Goal: Communication & Community: Answer question/provide support

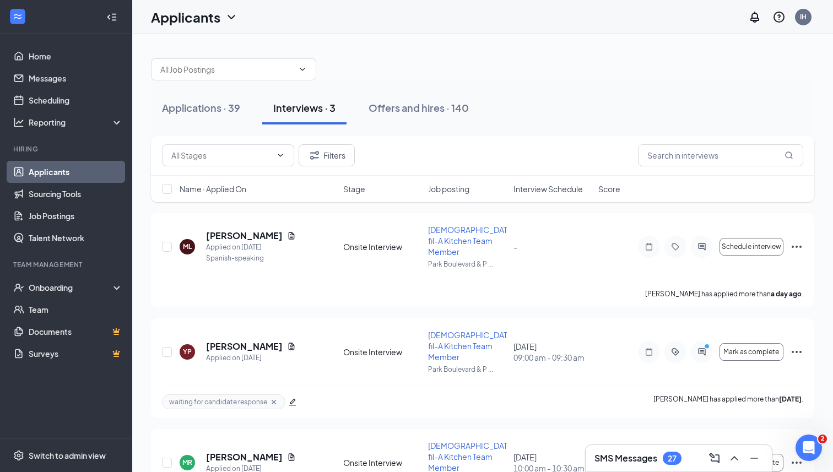
scroll to position [32, 0]
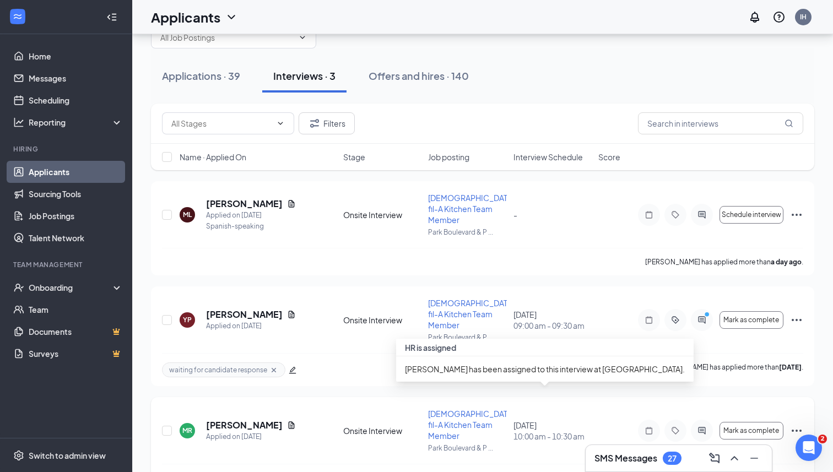
click at [558, 431] on span "10:00 am - 10:30 am" at bounding box center [553, 436] width 78 height 11
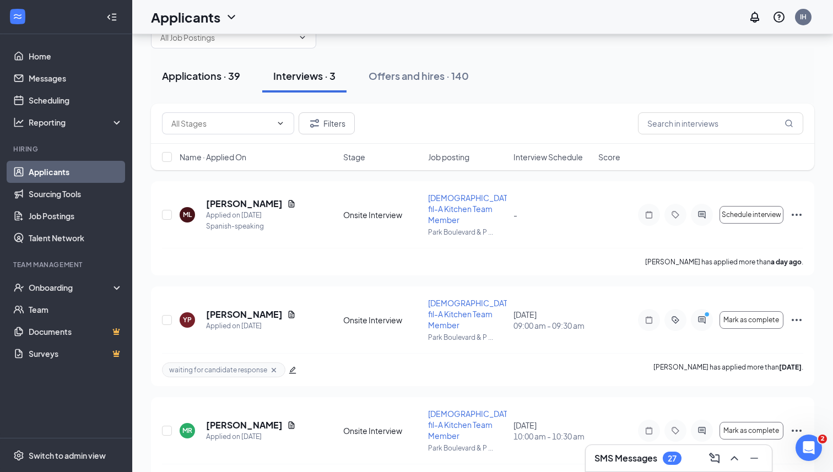
click at [194, 70] on div "Applications · 39" at bounding box center [201, 76] width 78 height 14
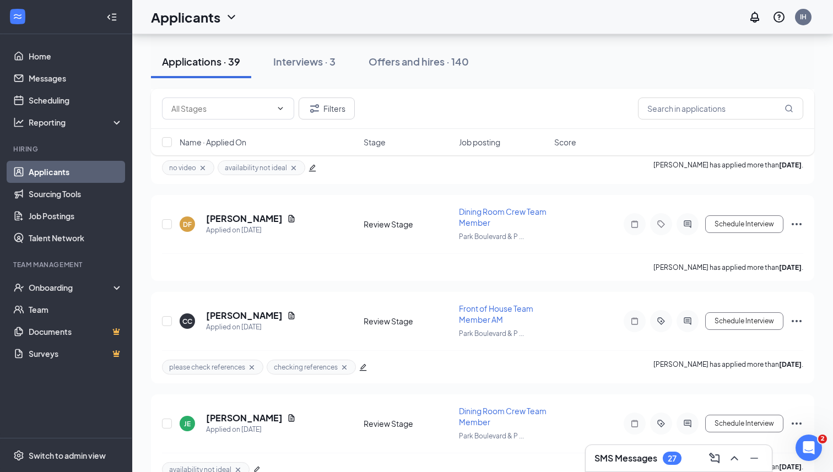
scroll to position [447, 0]
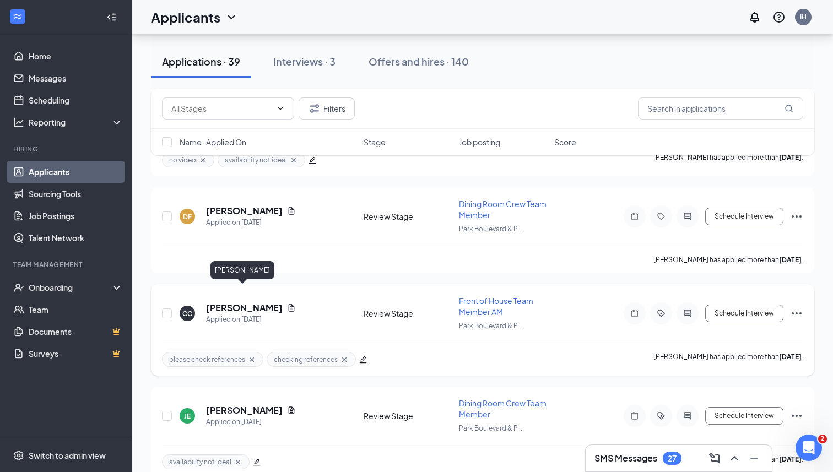
click at [228, 302] on h5 "[PERSON_NAME]" at bounding box center [244, 308] width 77 height 12
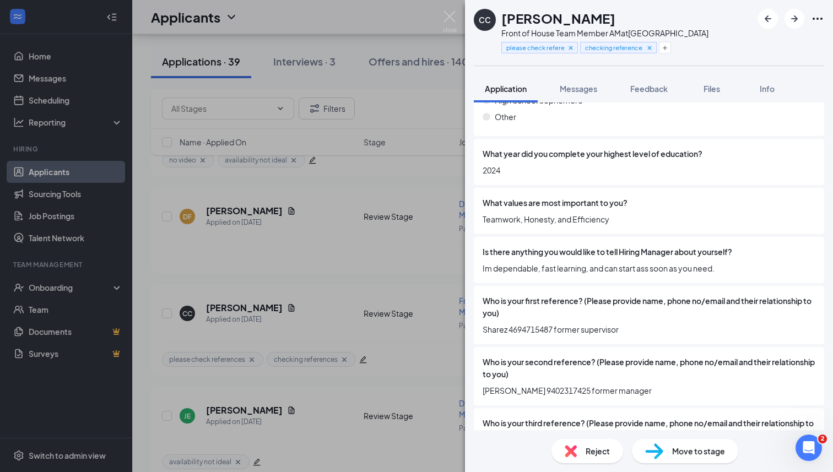
scroll to position [1181, 0]
click at [646, 92] on span "Feedback" at bounding box center [648, 89] width 37 height 10
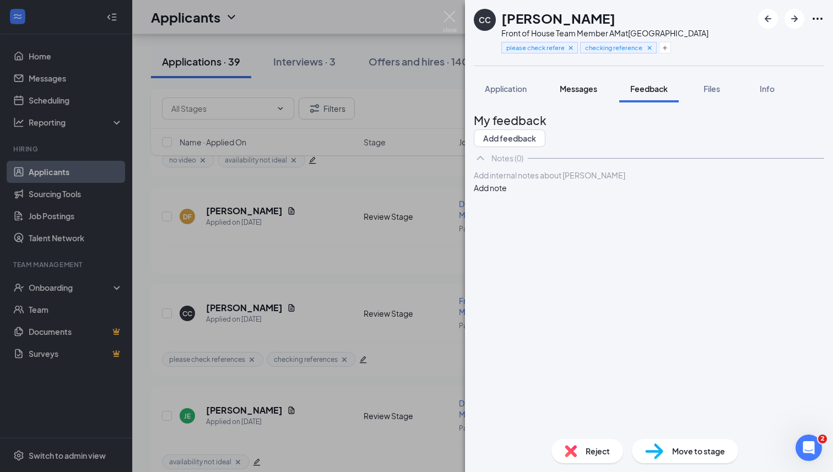
click at [580, 88] on span "Messages" at bounding box center [578, 89] width 37 height 10
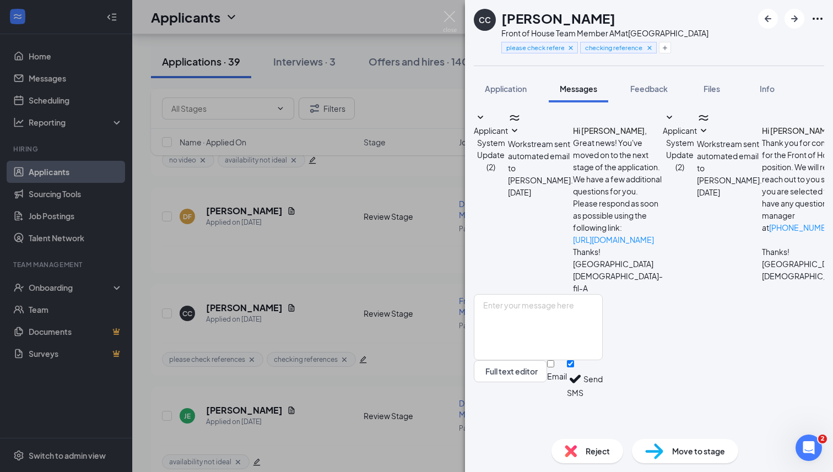
scroll to position [13, 0]
click at [548, 349] on textarea at bounding box center [538, 327] width 129 height 66
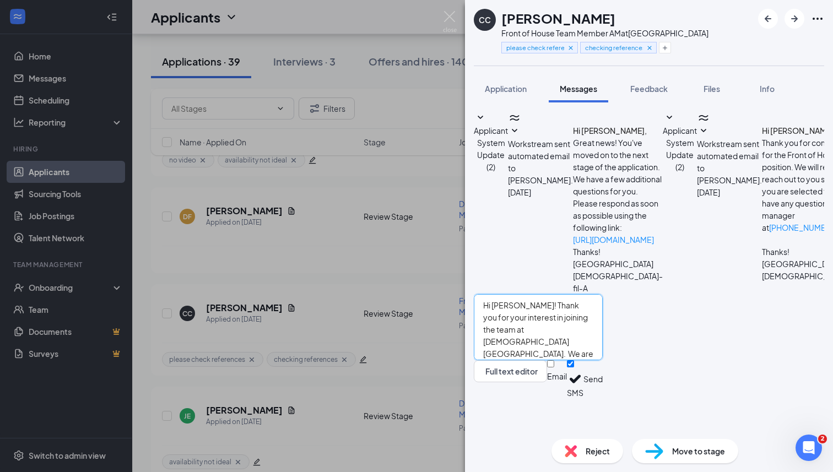
click at [576, 353] on textarea "Hi [PERSON_NAME]! Thank you for your interest in joining the team at [DEMOGRAPH…" at bounding box center [538, 327] width 129 height 66
click at [571, 351] on textarea "Hi [PERSON_NAME]! Thank you for your interest in joining the team at [DEMOGRAPH…" at bounding box center [538, 327] width 129 height 66
click at [603, 360] on textarea "Hi [PERSON_NAME]! Thank you for your interest in joining the team at [DEMOGRAPH…" at bounding box center [538, 327] width 129 height 66
click at [588, 360] on textarea "Hi [PERSON_NAME]! Thank you for your interest in joining the team at [DEMOGRAPH…" at bounding box center [538, 327] width 129 height 66
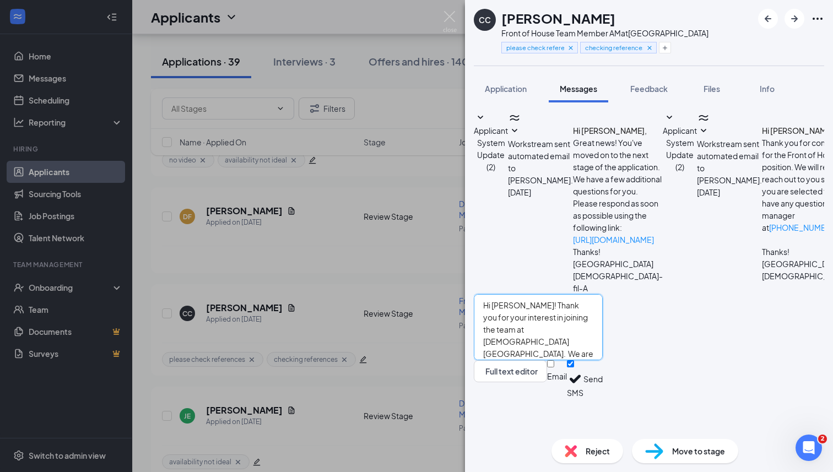
drag, startPoint x: 547, startPoint y: 386, endPoint x: 500, endPoint y: 386, distance: 47.4
click at [500, 360] on textarea "Hi [PERSON_NAME]! Thank you for your interest in joining the team at [DEMOGRAPH…" at bounding box center [538, 327] width 129 height 66
click at [603, 360] on textarea "Hi [PERSON_NAME]! Thank you for your interest in joining the team at [DEMOGRAPH…" at bounding box center [538, 327] width 129 height 66
click at [594, 360] on textarea "Hi [PERSON_NAME]! Thank you for your interest in joining the team at [DEMOGRAPH…" at bounding box center [538, 327] width 129 height 66
click at [603, 360] on textarea "Hi [PERSON_NAME]! Thank you for your interest in joining the team at [DEMOGRAPH…" at bounding box center [538, 327] width 129 height 66
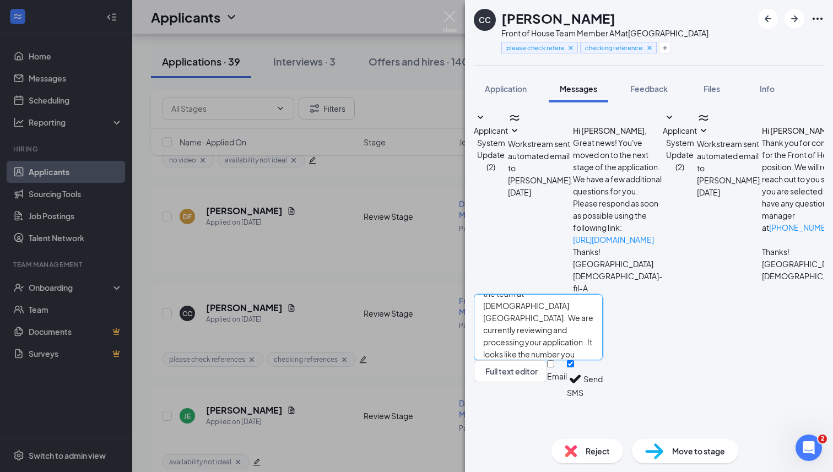
scroll to position [0, 0]
drag, startPoint x: 565, startPoint y: 387, endPoint x: 470, endPoint y: 316, distance: 118.8
click at [470, 316] on div "Applicant System Update (2) Workstream sent automated email to [PERSON_NAME]. […" at bounding box center [649, 266] width 368 height 328
paste textarea "s for applying to [DEMOGRAPHIC_DATA]-fil-A Park. 😊 We’re reviewing your applica…"
click at [603, 342] on textarea "Hi [PERSON_NAME]! Thanks for applying to [DEMOGRAPHIC_DATA]-fil-A Park. 😊 We’re…" at bounding box center [538, 327] width 129 height 66
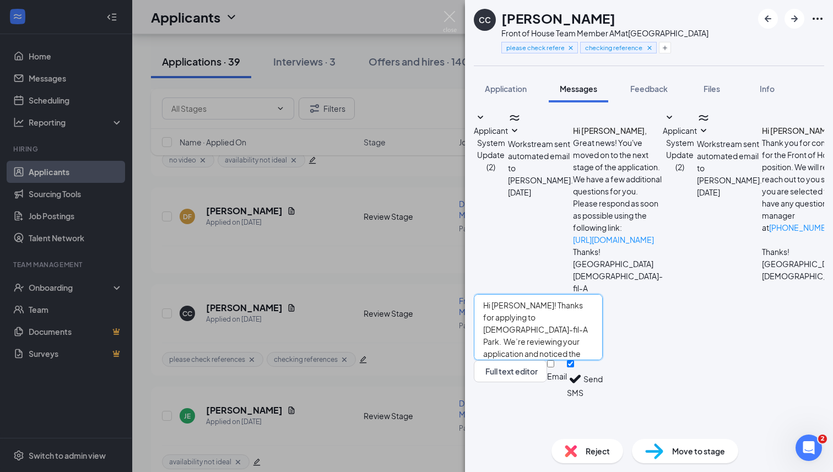
click at [603, 349] on textarea "Hi [PERSON_NAME]! Thanks for applying to [DEMOGRAPHIC_DATA]-fil-A Park. We’re r…" at bounding box center [538, 327] width 129 height 66
drag, startPoint x: 587, startPoint y: 352, endPoint x: 560, endPoint y: 353, distance: 27.0
click at [560, 353] on textarea "Hi [PERSON_NAME]! Thanks for applying to [DEMOGRAPHIC_DATA]-fil-A Park. We’re r…" at bounding box center [538, 327] width 129 height 66
drag, startPoint x: 651, startPoint y: 374, endPoint x: 711, endPoint y: 372, distance: 59.5
click at [603, 360] on textarea "Hi [PERSON_NAME]! Thanks for applying to [DEMOGRAPHIC_DATA]-fil-A Park. We’re r…" at bounding box center [538, 327] width 129 height 66
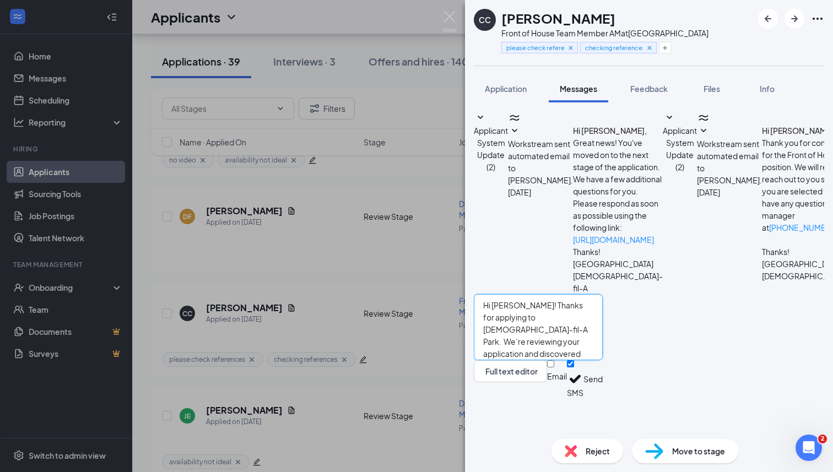
drag, startPoint x: 530, startPoint y: 374, endPoint x: 482, endPoint y: 372, distance: 48.5
click at [482, 372] on div "Hi [PERSON_NAME]! Thanks for applying to [DEMOGRAPHIC_DATA]-fil-A Park. We’re r…" at bounding box center [538, 346] width 129 height 104
drag, startPoint x: 524, startPoint y: 356, endPoint x: 480, endPoint y: 357, distance: 43.5
click at [480, 357] on div "Hi [PERSON_NAME]! Thanks for applying to [DEMOGRAPHIC_DATA]-fil-A Park. We’re r…" at bounding box center [538, 346] width 129 height 104
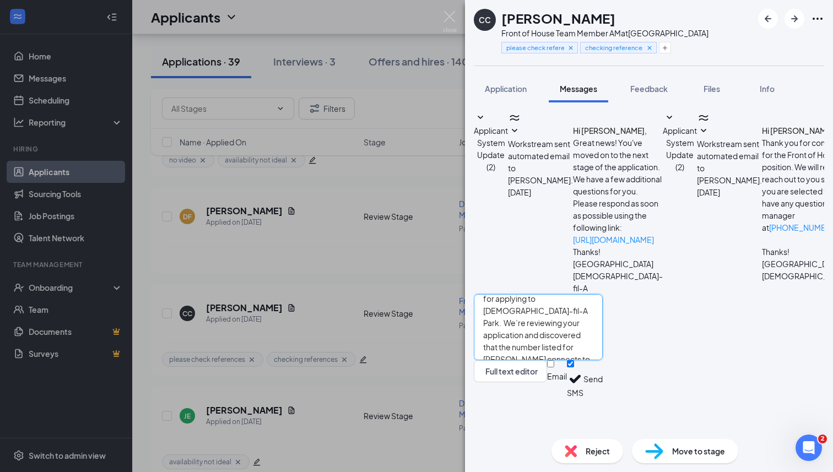
click at [603, 360] on textarea "Hi [PERSON_NAME]! Thanks for applying to [DEMOGRAPHIC_DATA]-fil-A Park. We’re r…" at bounding box center [538, 327] width 129 height 66
drag, startPoint x: 537, startPoint y: 369, endPoint x: 495, endPoint y: 371, distance: 42.0
click at [495, 360] on textarea "Hi [PERSON_NAME]! Thanks for applying to [DEMOGRAPHIC_DATA]-fil-A Park. We’re r…" at bounding box center [538, 327] width 129 height 66
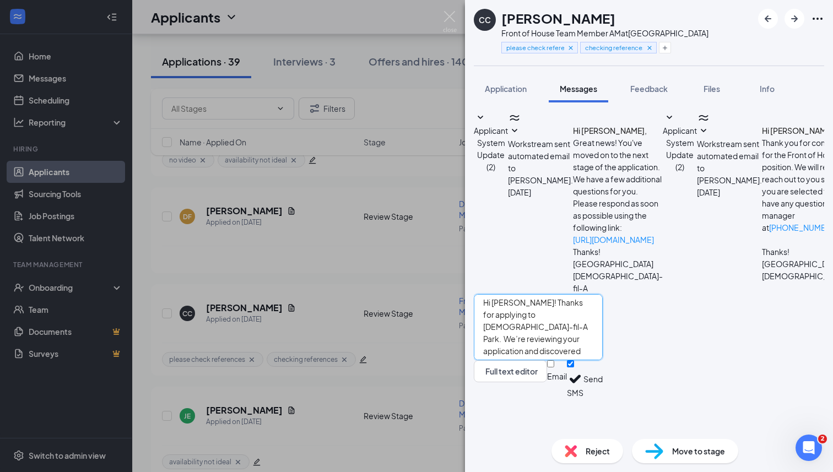
type textarea "Hi [PERSON_NAME]! Thanks for applying to [DEMOGRAPHIC_DATA]-fil-A Park. We’re r…"
click at [603, 398] on button "Send" at bounding box center [592, 379] width 19 height 38
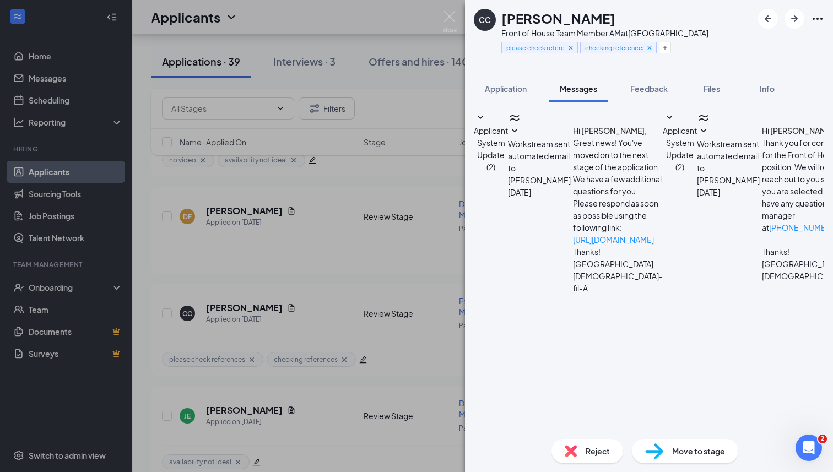
scroll to position [193, 0]
click at [245, 266] on div "CC [PERSON_NAME] Front of House Team Member AM at [GEOGRAPHIC_DATA] please chec…" at bounding box center [416, 236] width 833 height 472
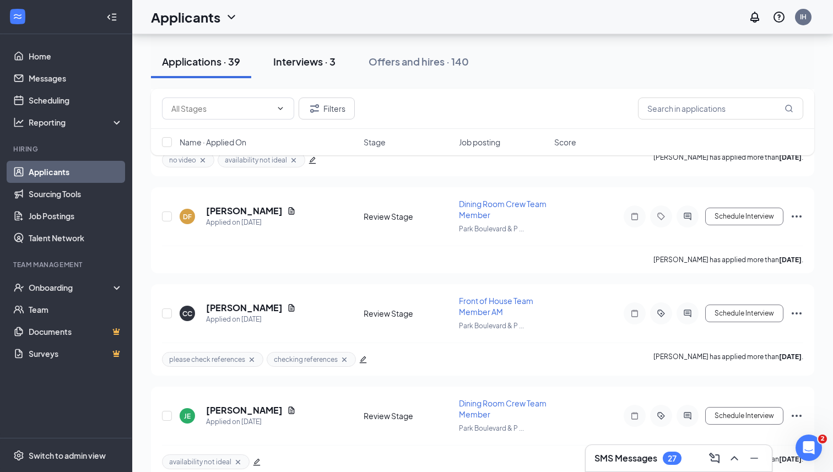
click at [302, 61] on div "Interviews · 3" at bounding box center [304, 62] width 62 height 14
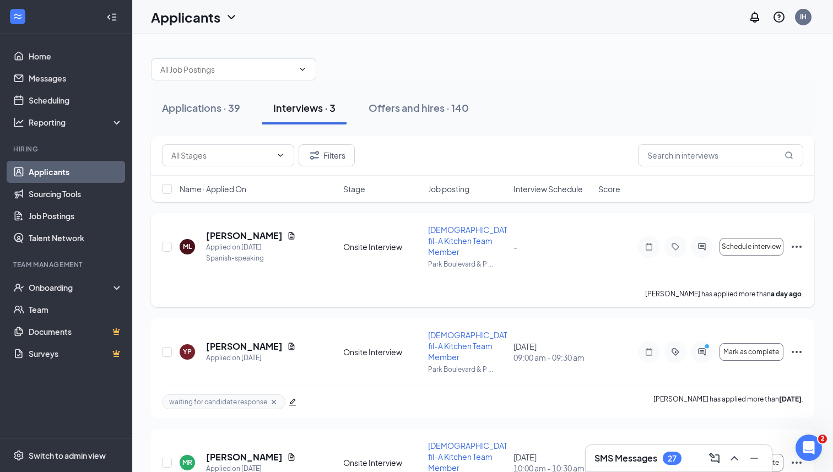
scroll to position [32, 0]
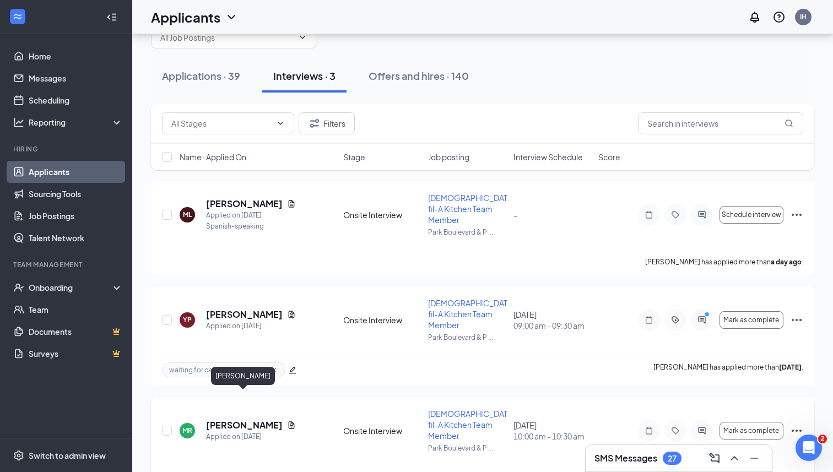
click at [237, 419] on h5 "[PERSON_NAME]" at bounding box center [244, 425] width 77 height 12
